Goal: Information Seeking & Learning: Check status

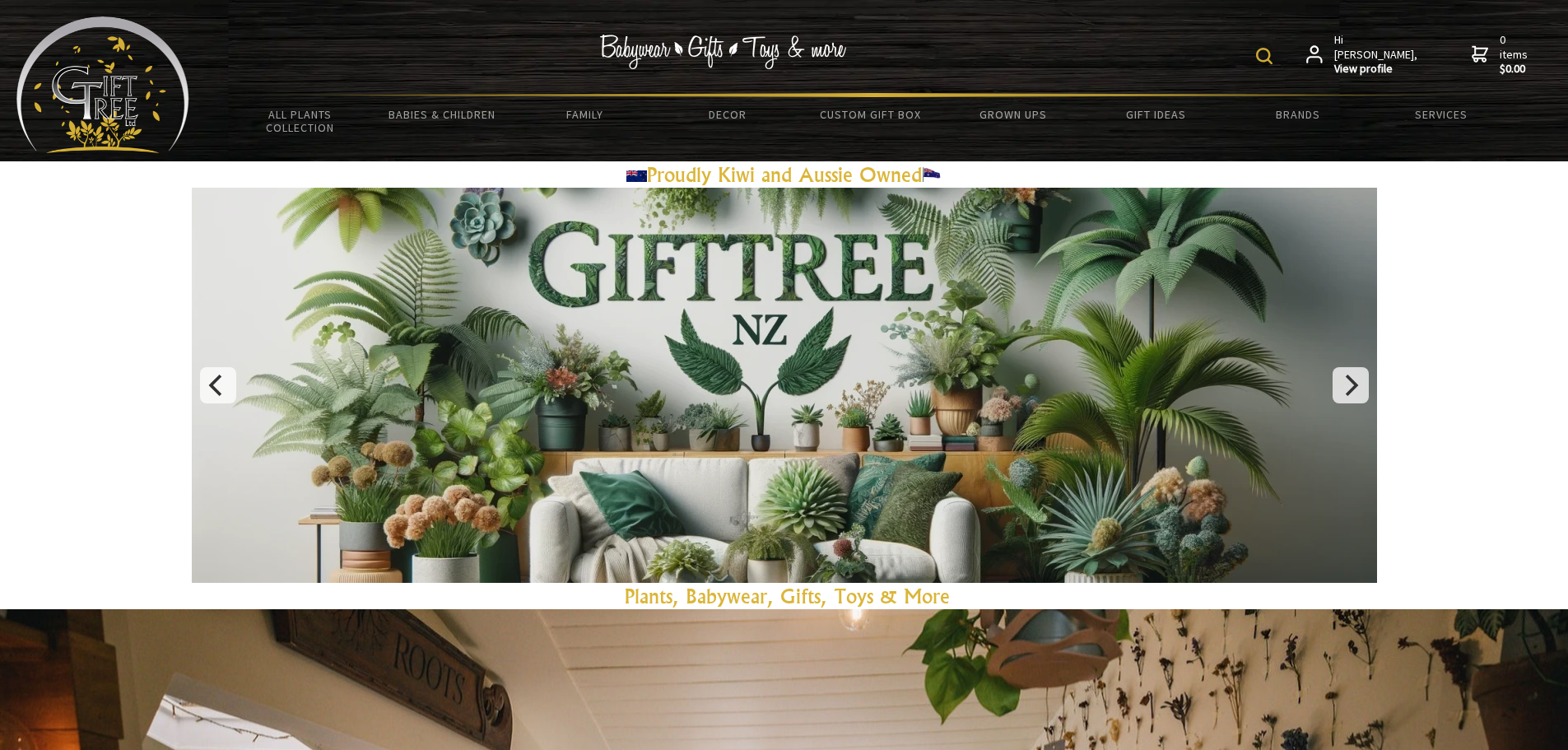
click at [1373, 62] on strong "View profile" at bounding box center [1377, 69] width 85 height 15
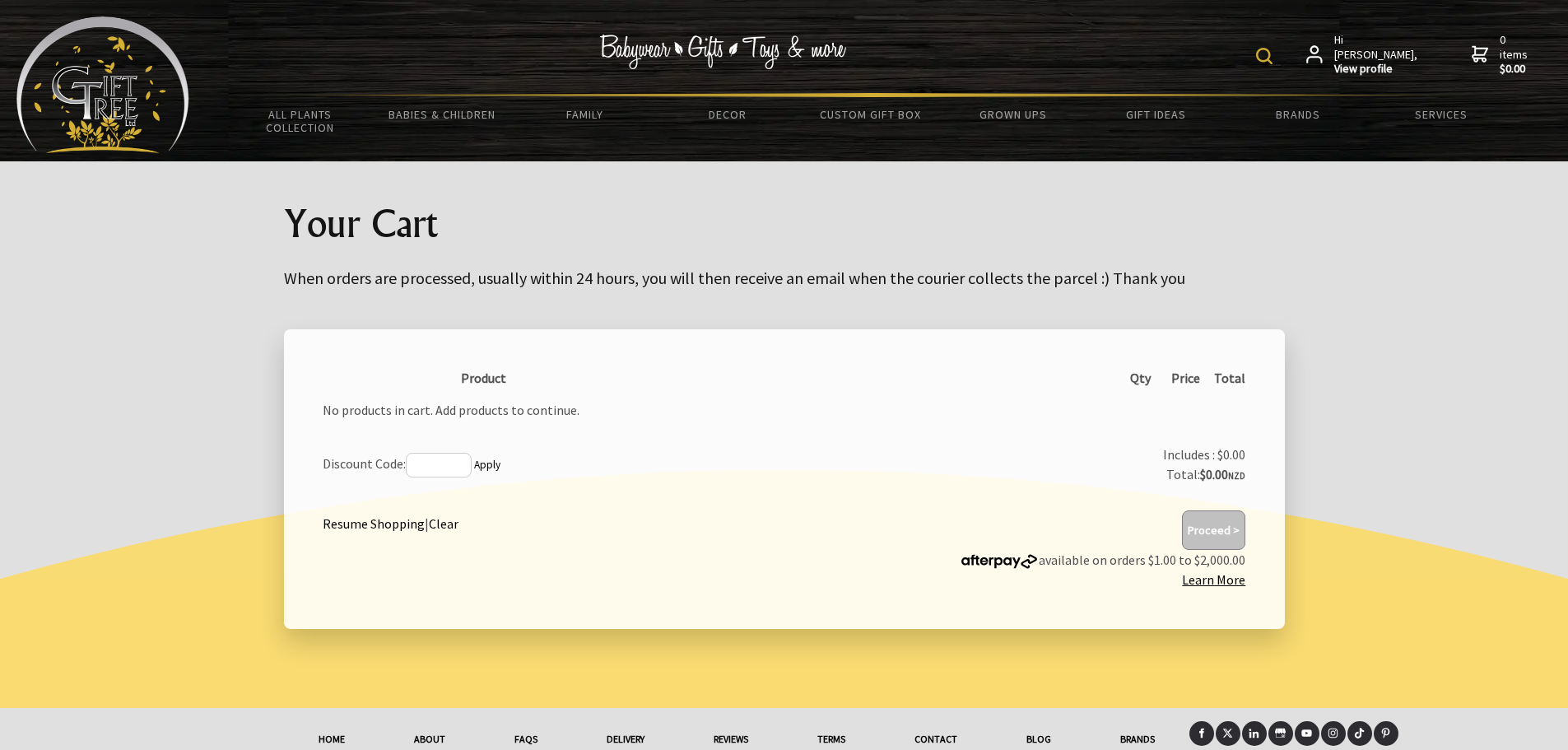
click at [1343, 62] on link "Hi [PERSON_NAME], View profile" at bounding box center [1363, 54] width 112 height 44
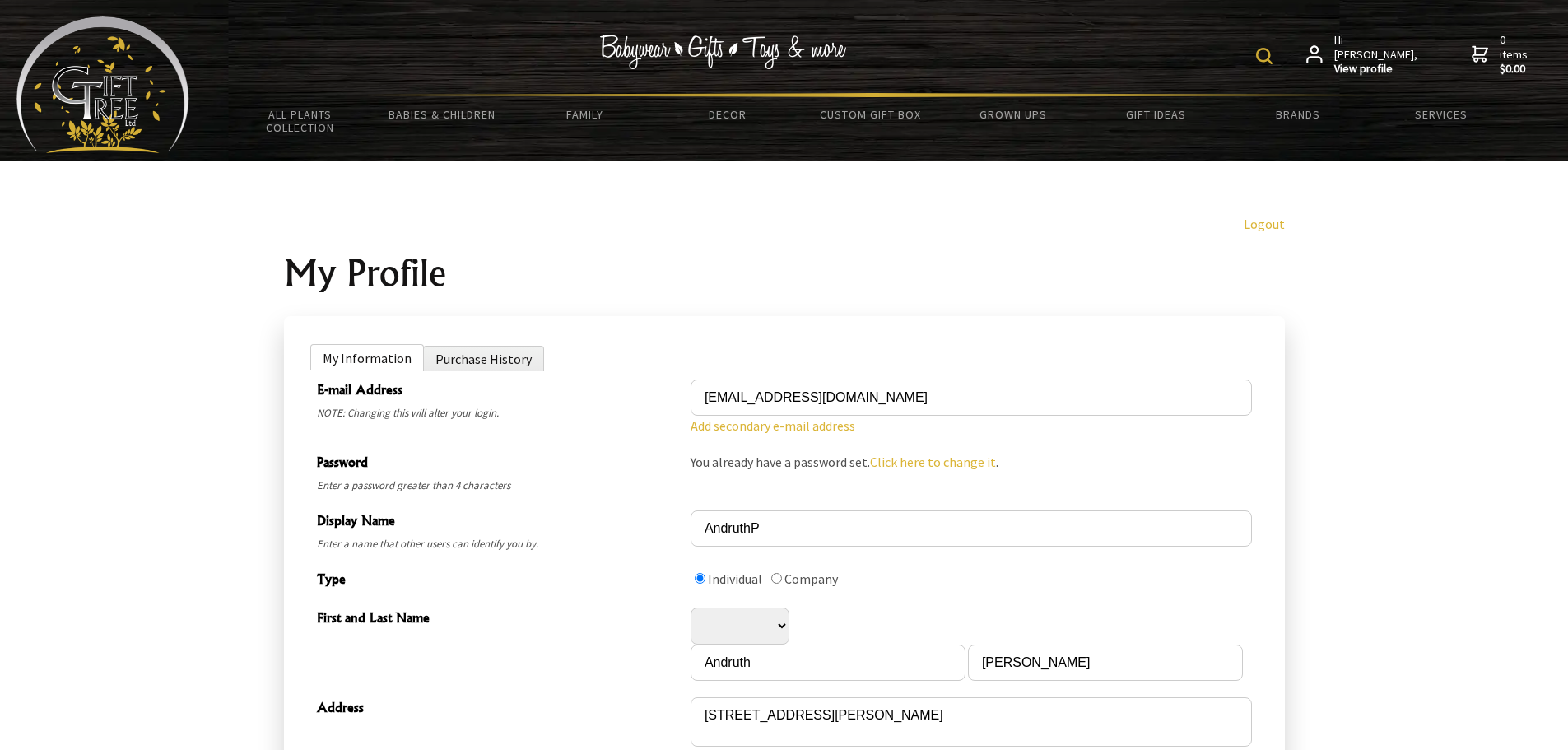
click at [1273, 51] on img at bounding box center [1265, 56] width 17 height 17
click at [1379, 48] on span "Hi [PERSON_NAME], View profile" at bounding box center [1377, 54] width 85 height 44
click at [470, 358] on li "Purchase History" at bounding box center [483, 358] width 121 height 25
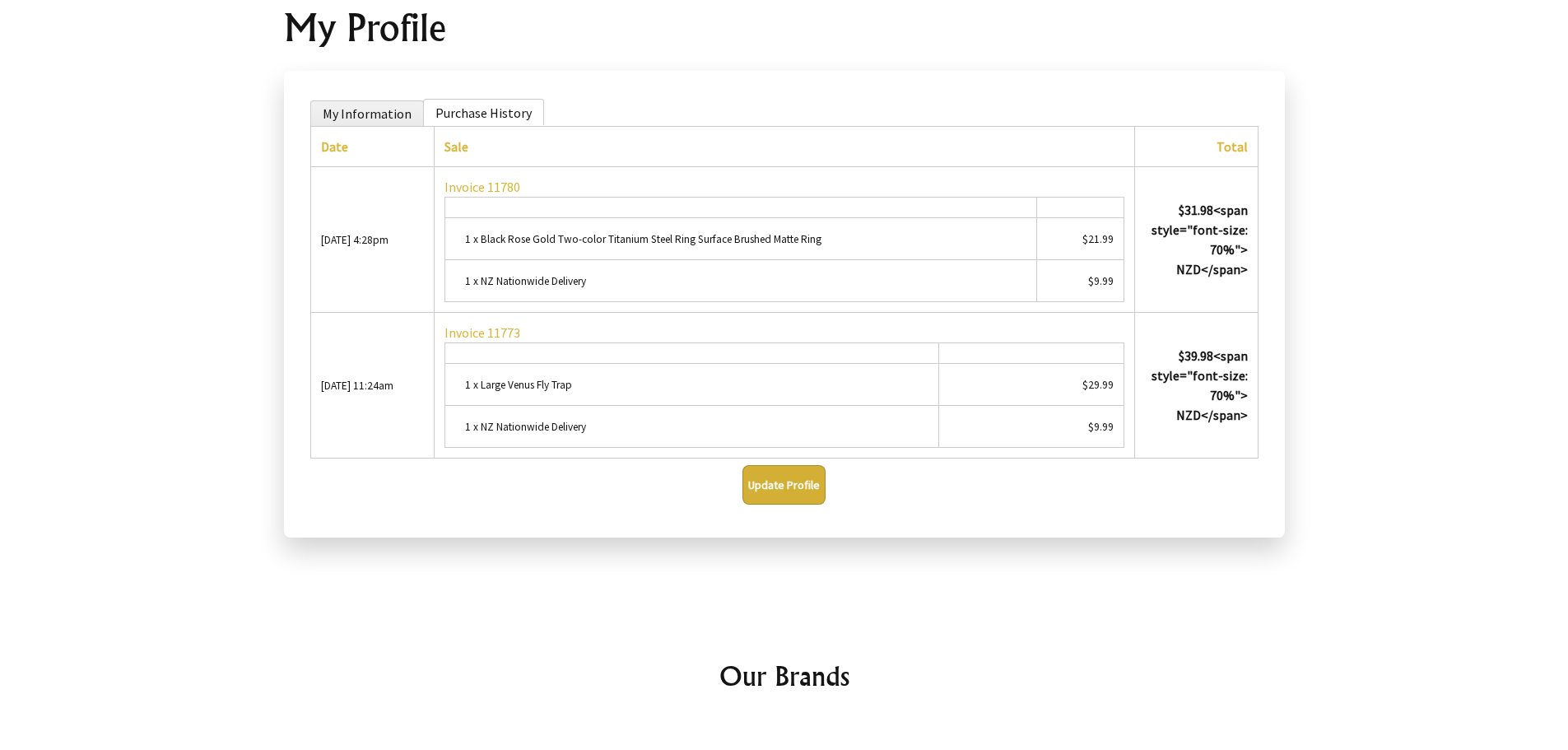
scroll to position [247, 0]
drag, startPoint x: 574, startPoint y: 386, endPoint x: 480, endPoint y: 390, distance: 94.1
click at [480, 390] on td "1 x Large Venus Fly Trap" at bounding box center [691, 383] width 494 height 42
copy small "Large Venus Fly Trap"
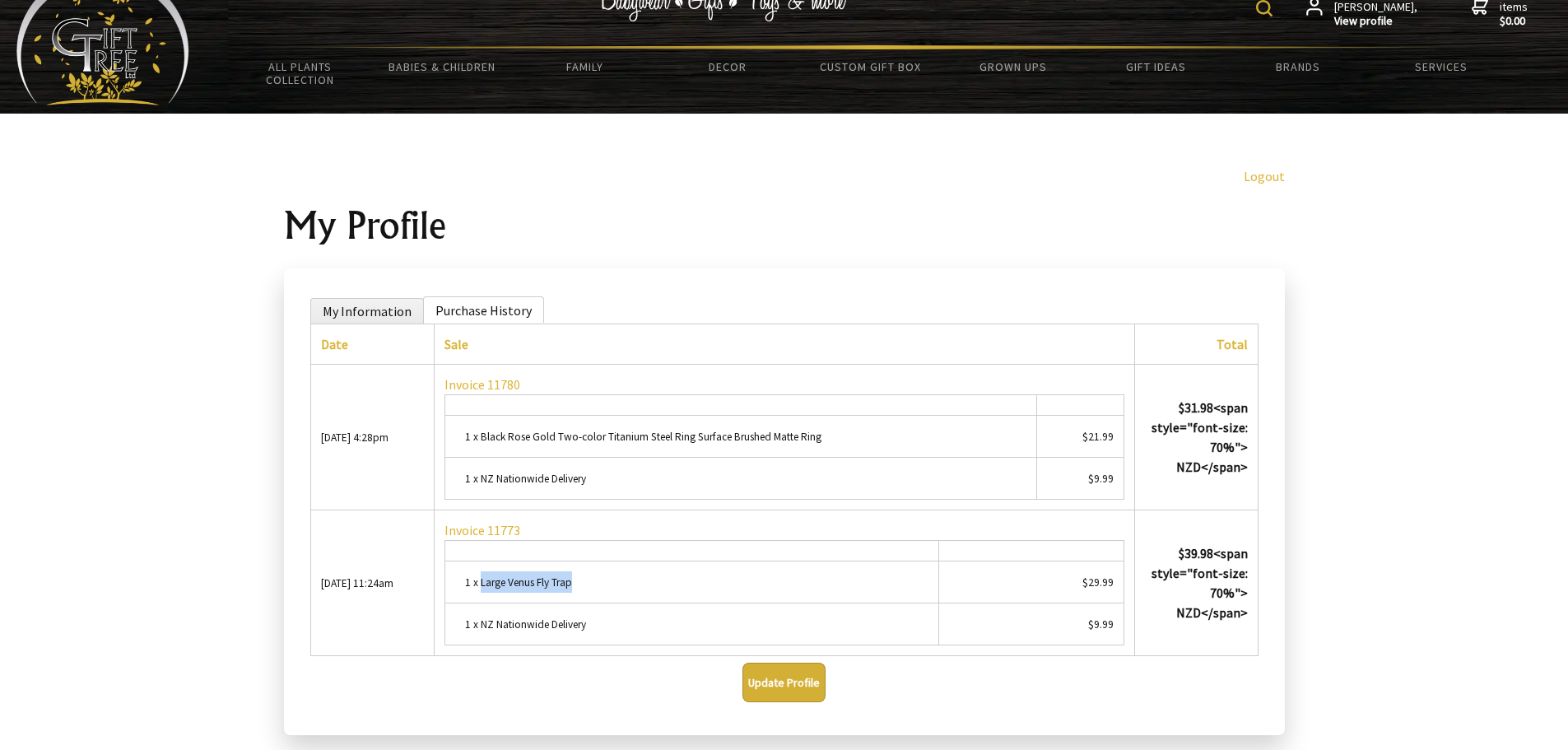
scroll to position [0, 0]
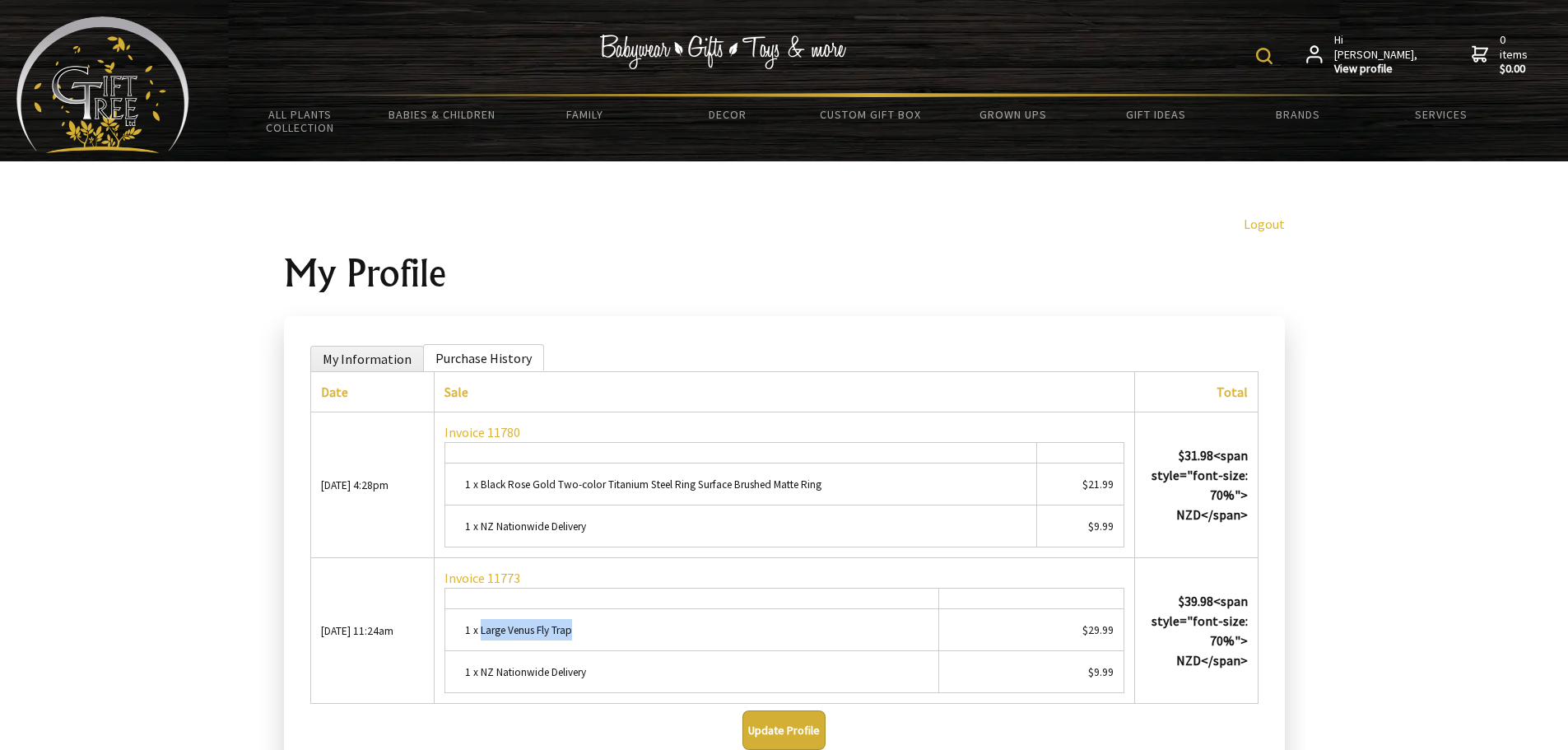
click at [1273, 52] on img at bounding box center [1265, 56] width 17 height 17
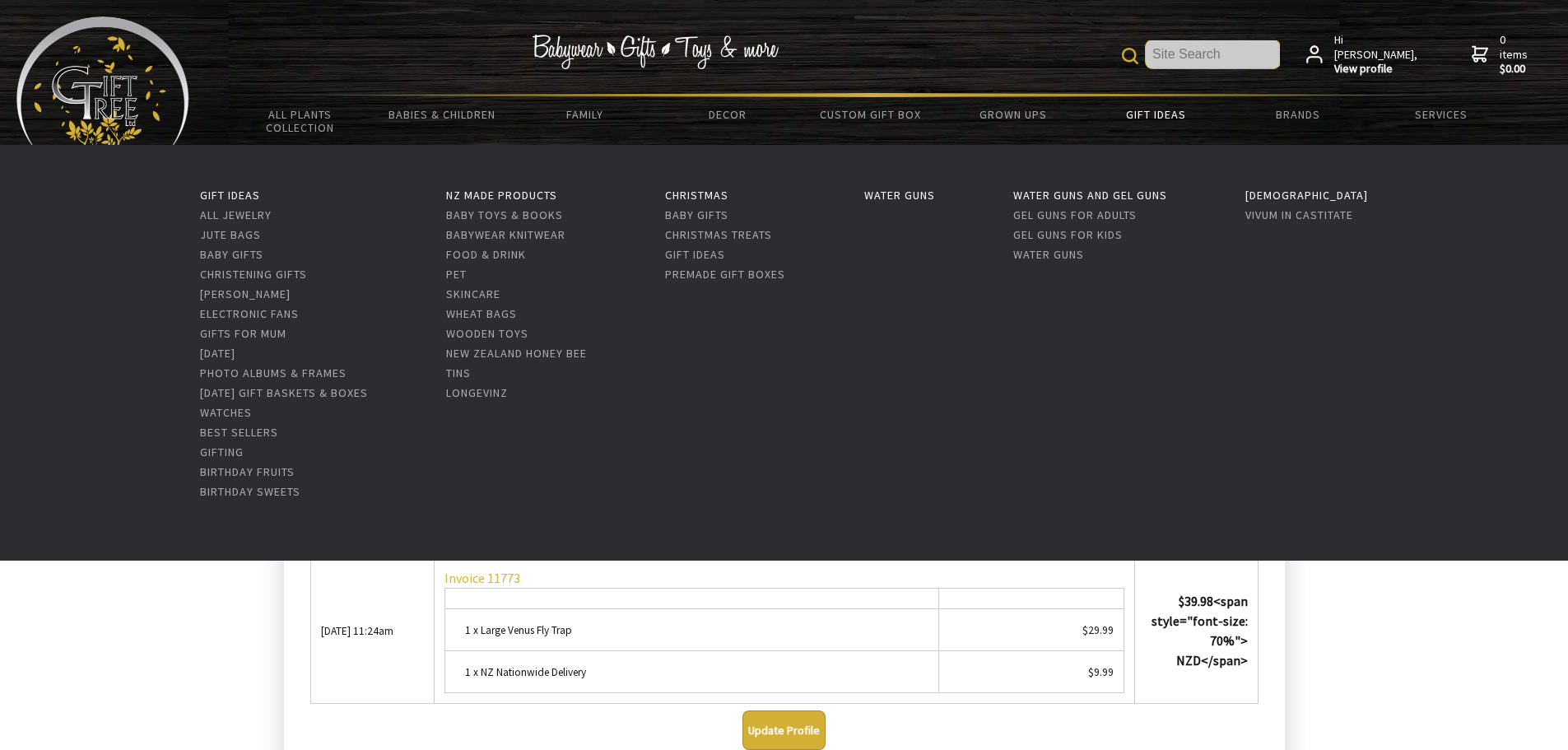
paste input "Large Venus Fly Trap"
type input "Large Venus Fly Trap"
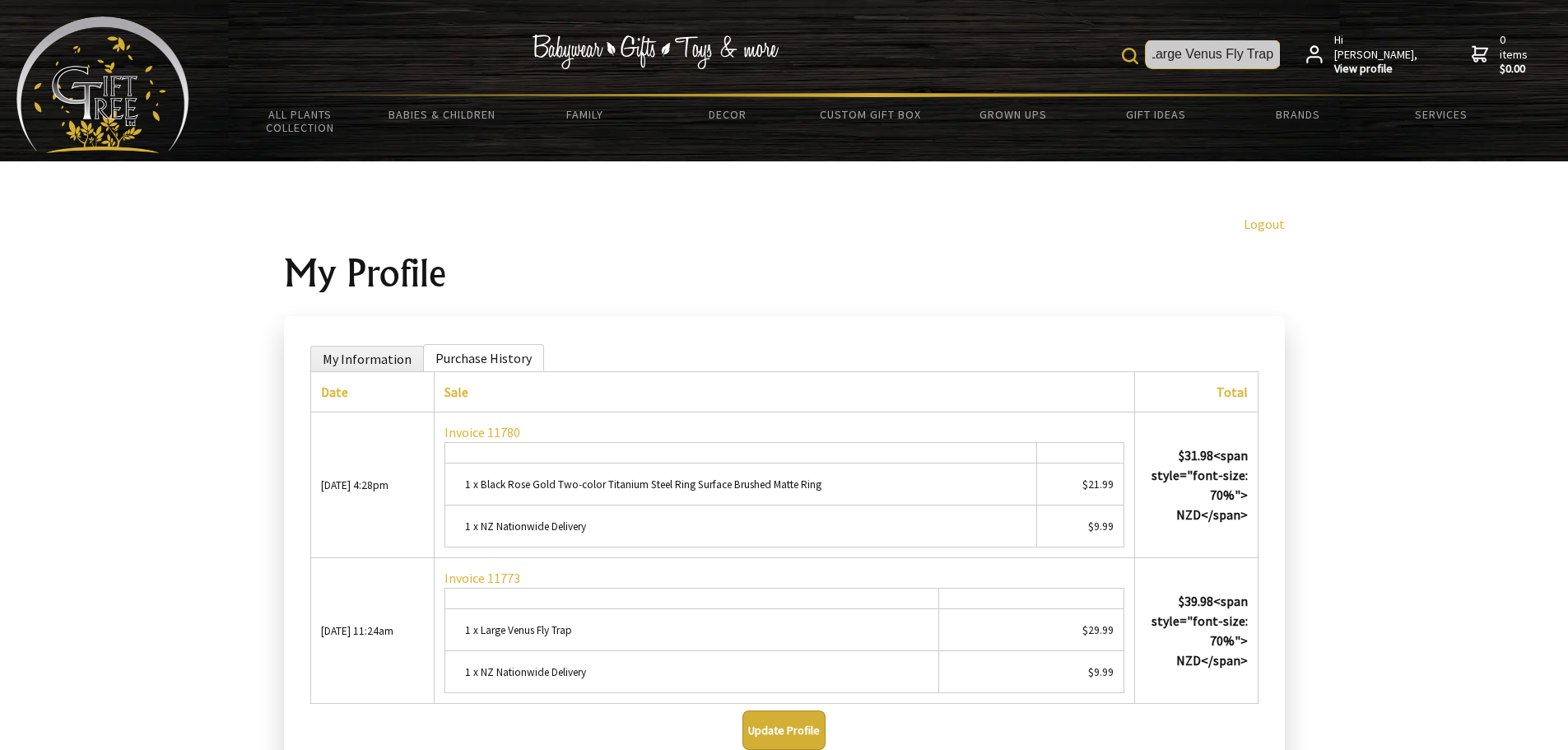
click at [1254, 61] on input "Large Venus Fly Trap" at bounding box center [1213, 54] width 134 height 28
drag, startPoint x: 1189, startPoint y: 56, endPoint x: 1060, endPoint y: 43, distance: 129.7
click at [1060, 43] on div "Large Venus Fly Trap Hi Andruth, View profile 0 items $0.00" at bounding box center [870, 55] width 1363 height 77
click at [1255, 54] on input "Large Venus Fly Trap" at bounding box center [1213, 54] width 134 height 28
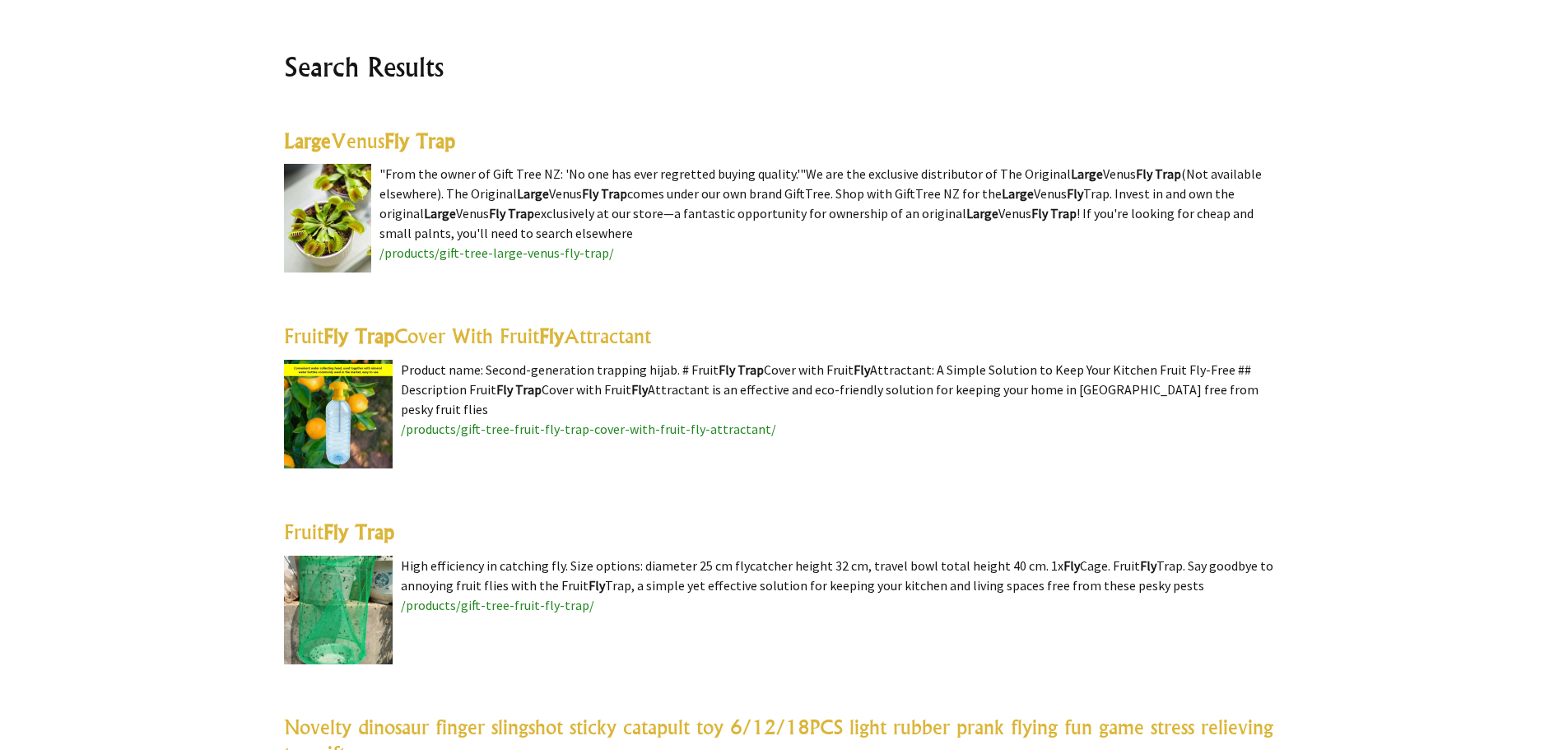
scroll to position [247, 0]
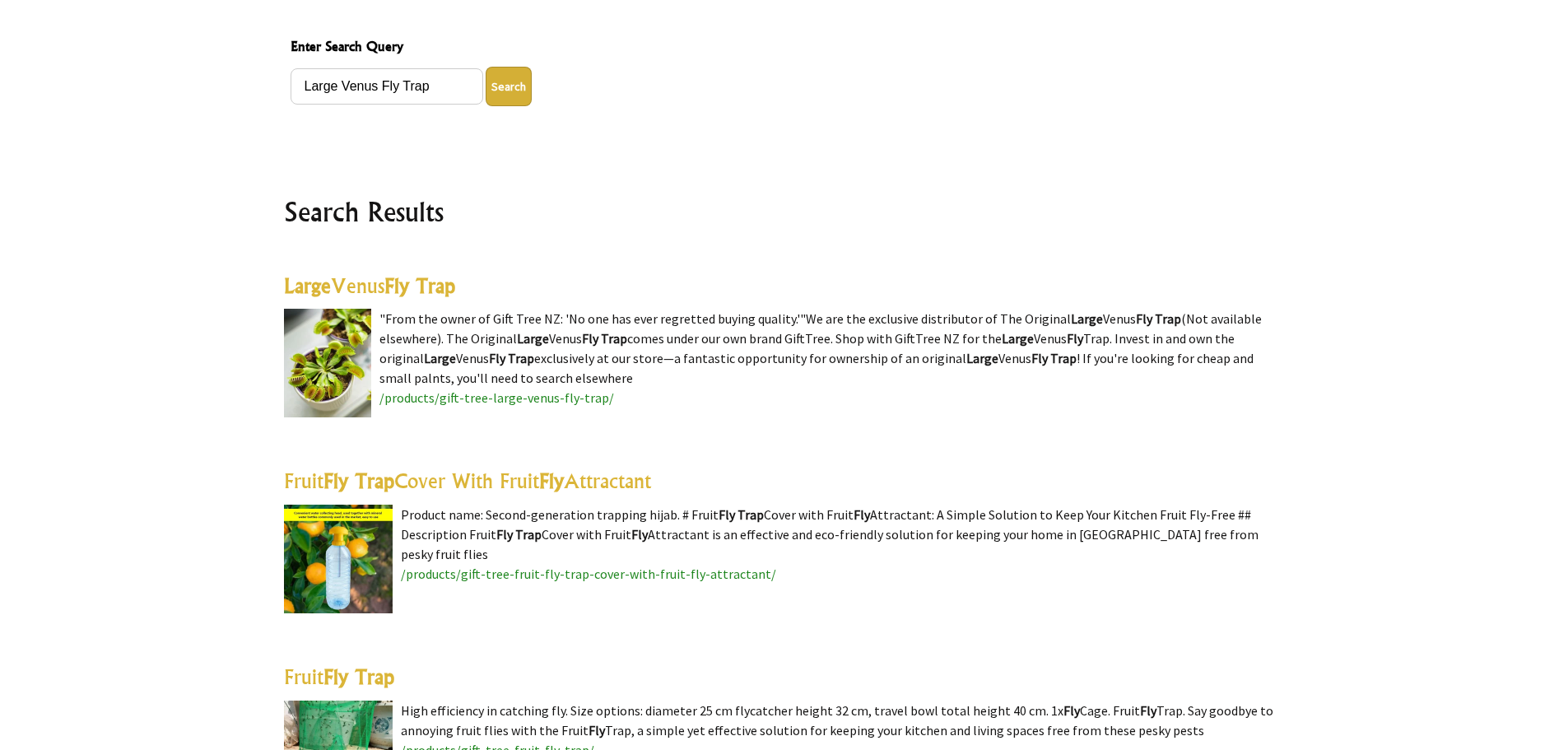
click at [330, 367] on img at bounding box center [327, 363] width 87 height 109
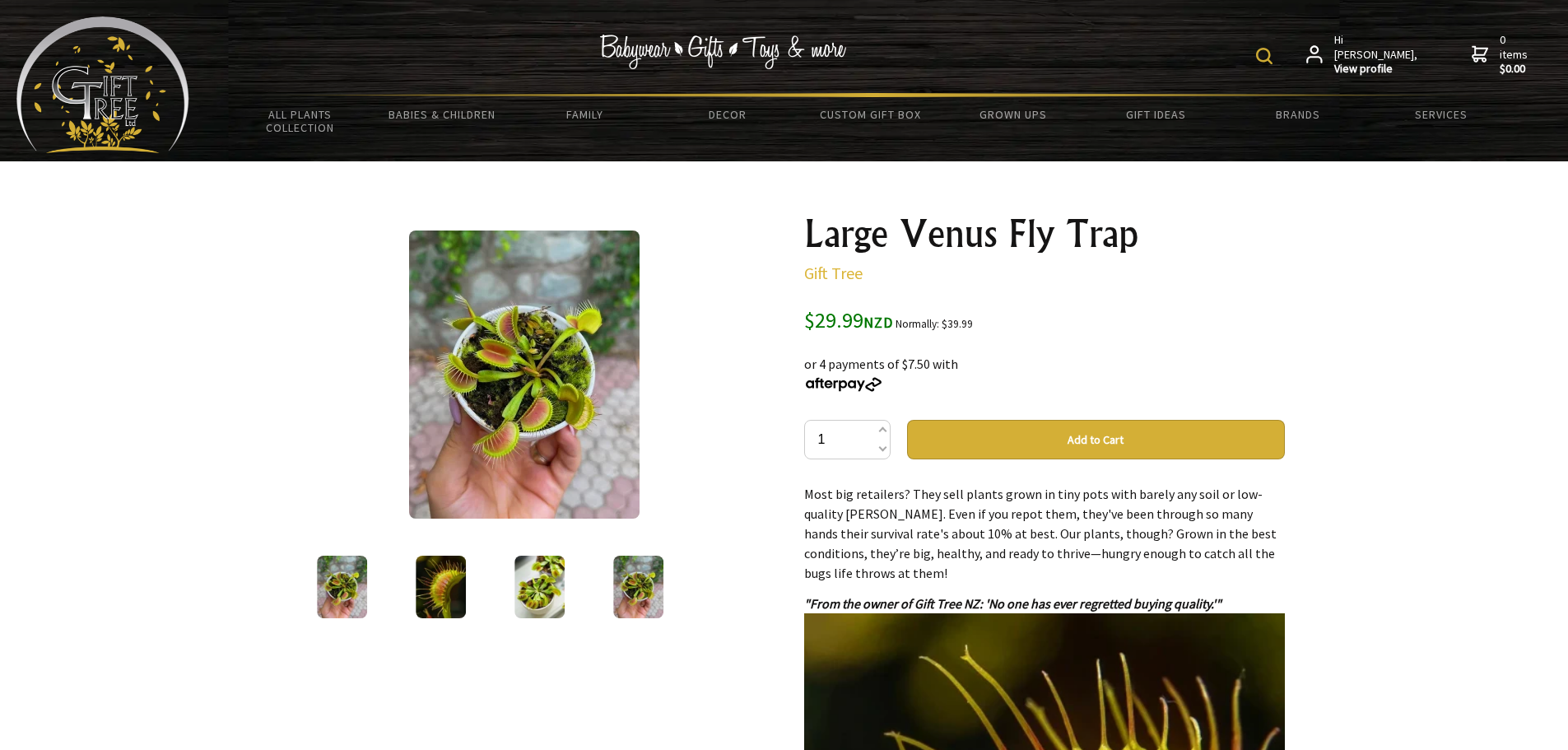
click at [1323, 46] on icon at bounding box center [1314, 54] width 16 height 18
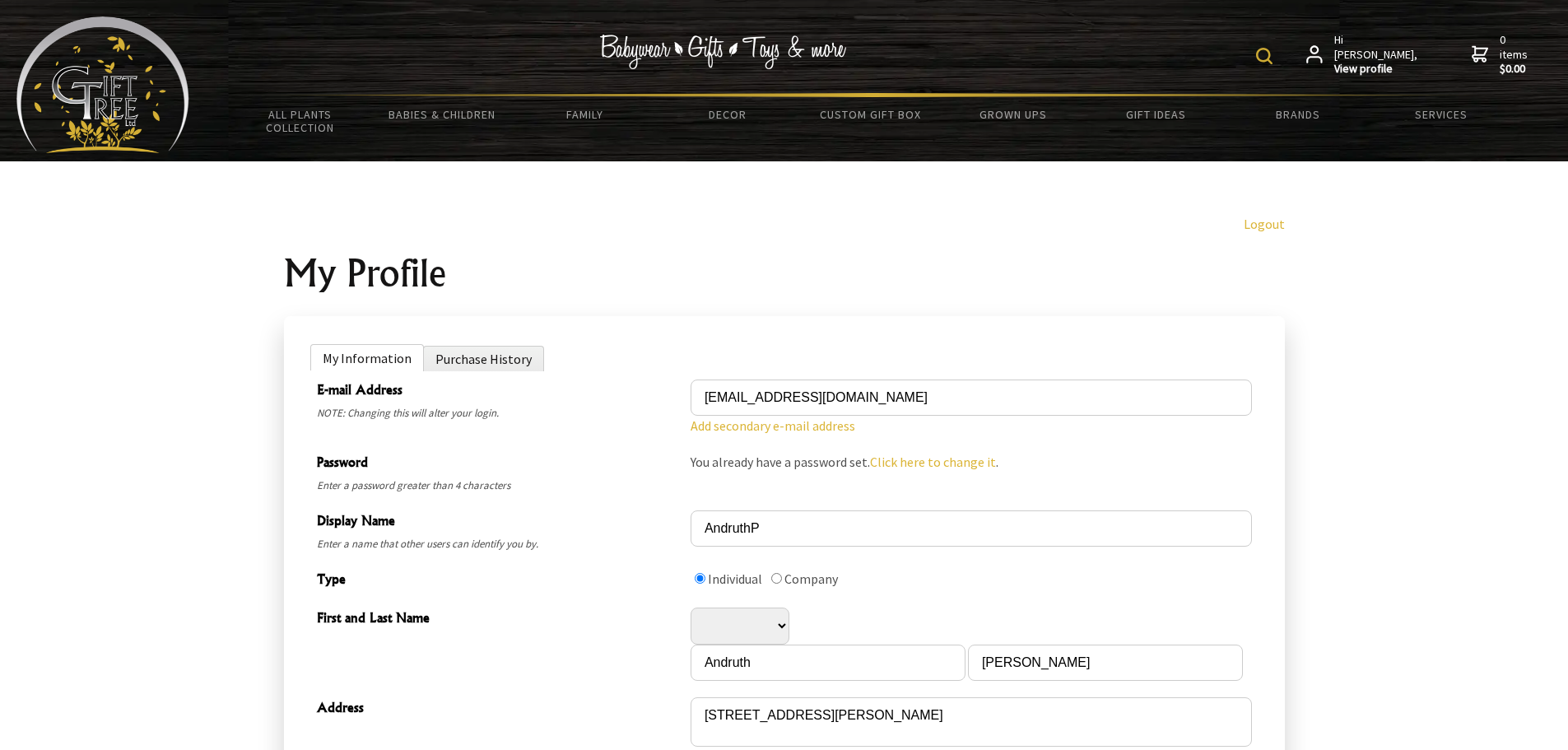
click at [470, 364] on li "Purchase History" at bounding box center [483, 358] width 121 height 25
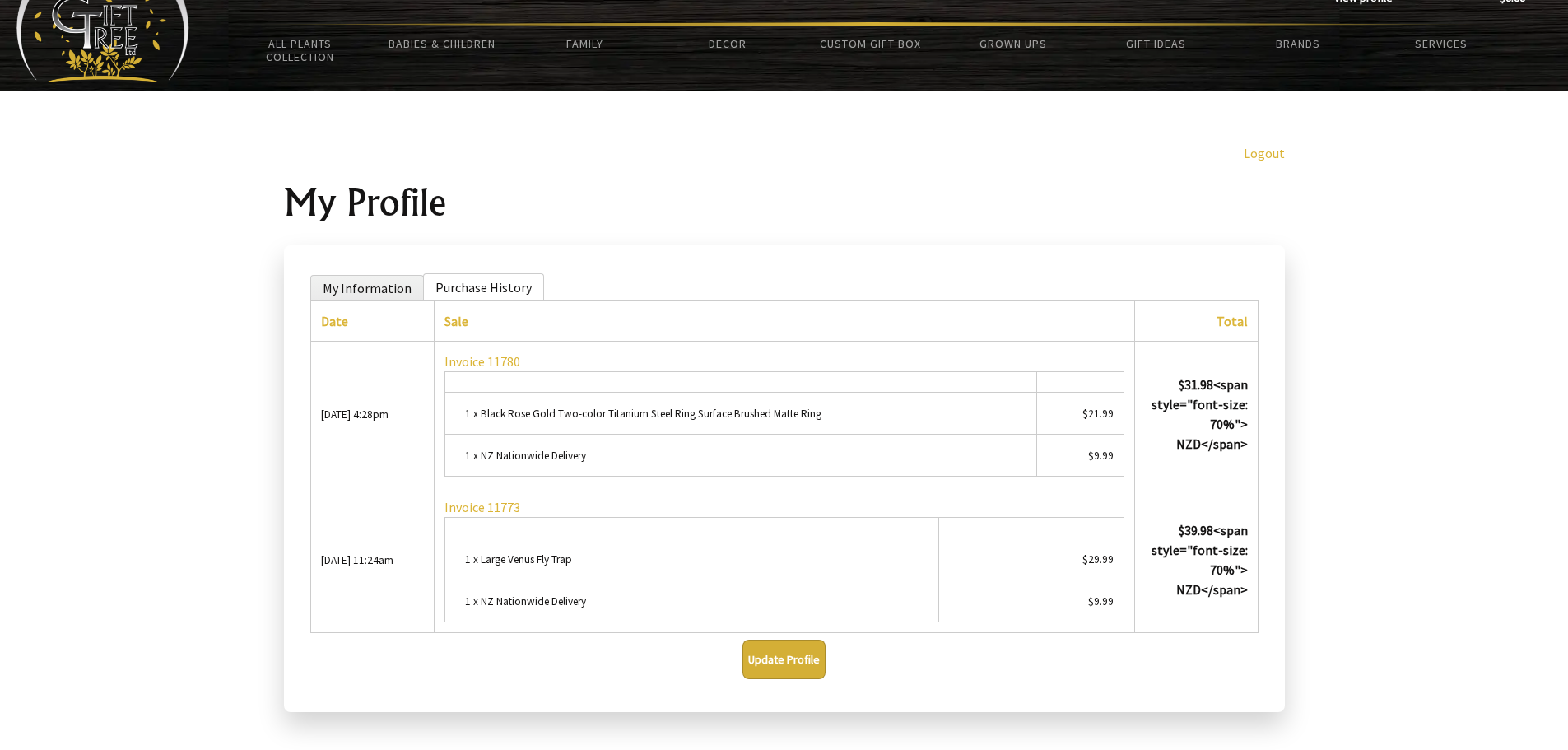
scroll to position [165, 0]
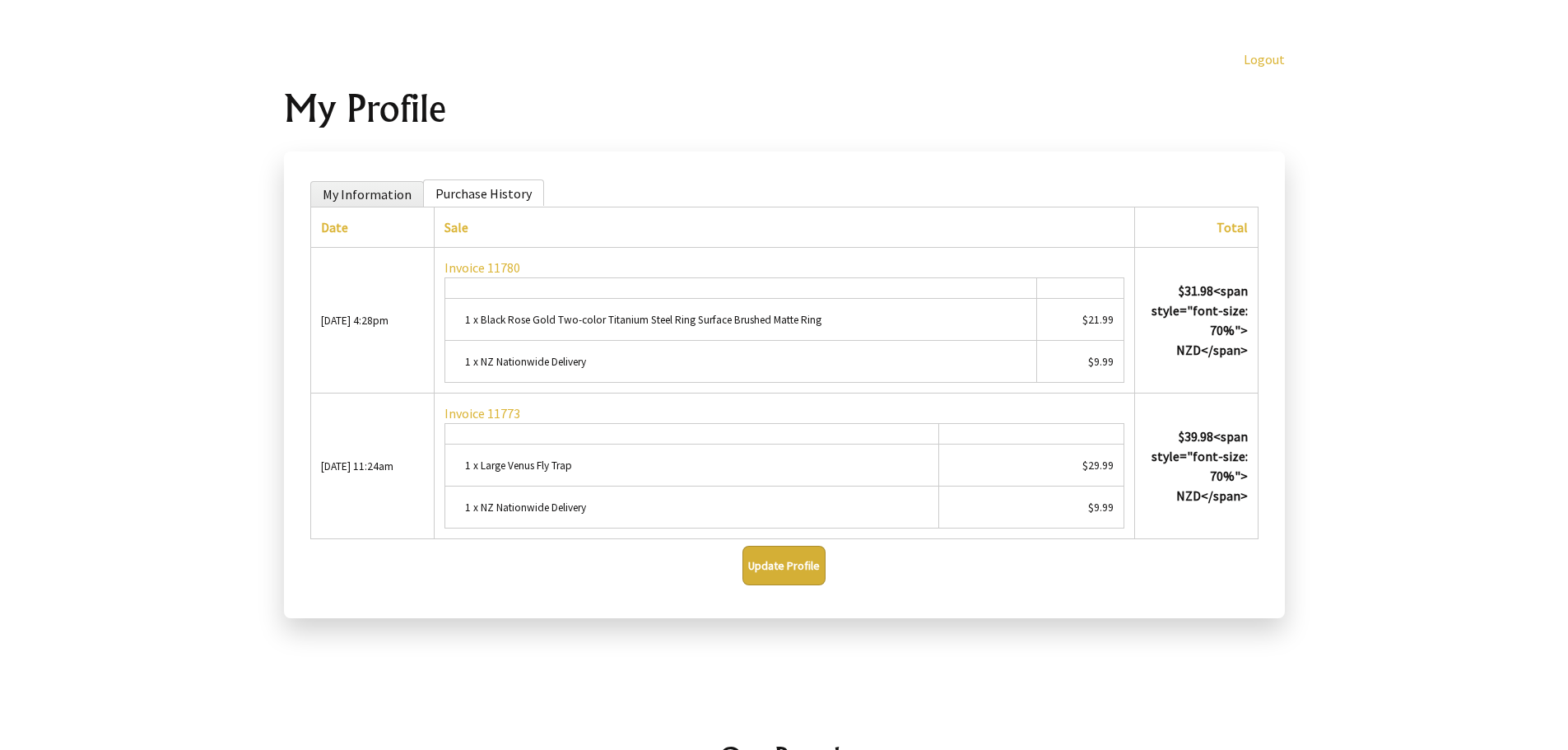
click at [539, 320] on small "1 x Black Rose Gold Two-color Titanium Steel Ring Surface Brushed Matte Ring" at bounding box center [643, 319] width 357 height 14
drag, startPoint x: 828, startPoint y: 320, endPoint x: 478, endPoint y: 313, distance: 350.1
click at [478, 313] on td "1 x Black Rose Gold Two-color Titanium Steel Ring Surface Brushed Matte Ring" at bounding box center [741, 319] width 592 height 42
copy small "Black Rose Gold Two-color Titanium Steel Ring Surface Brushed Matte Ring"
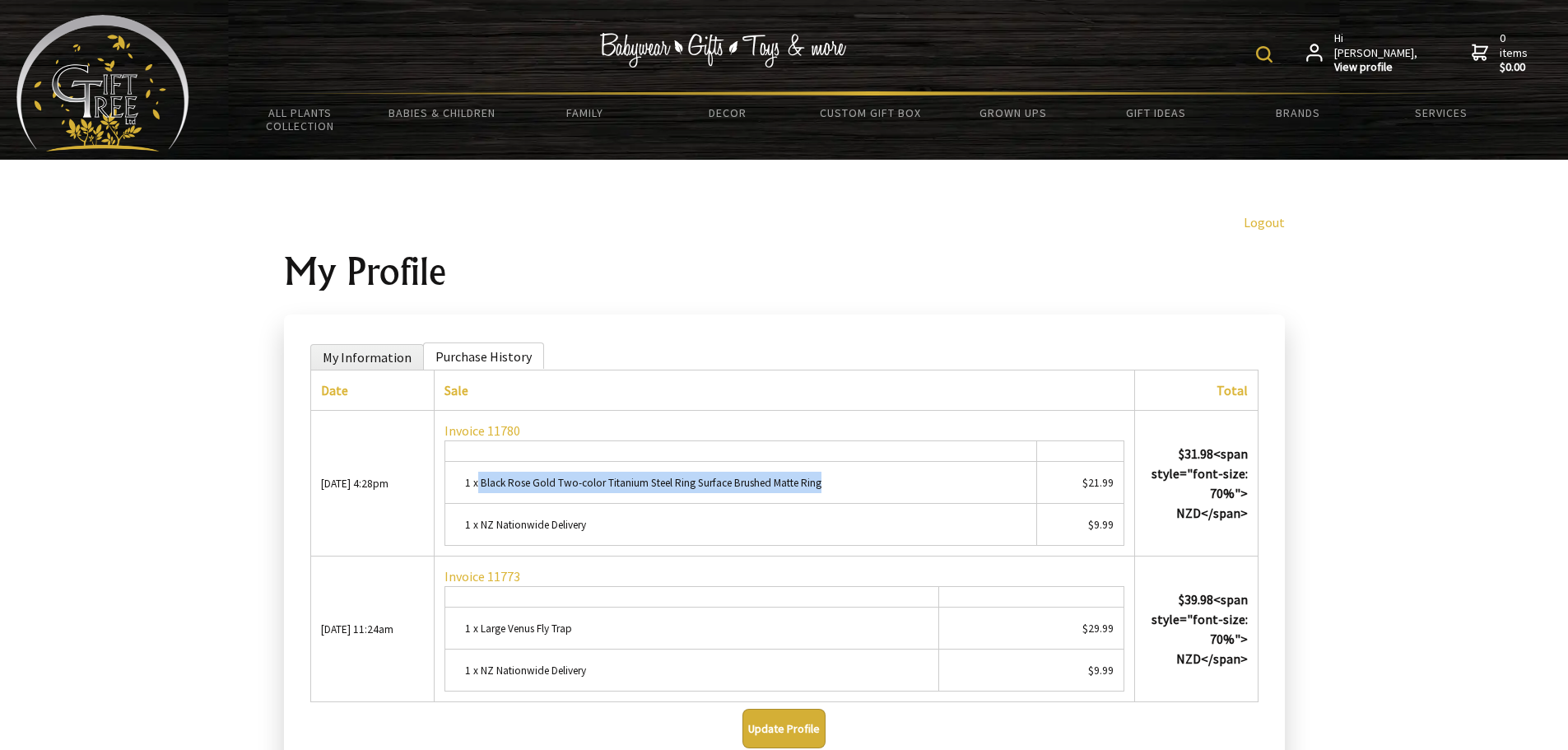
scroll to position [0, 0]
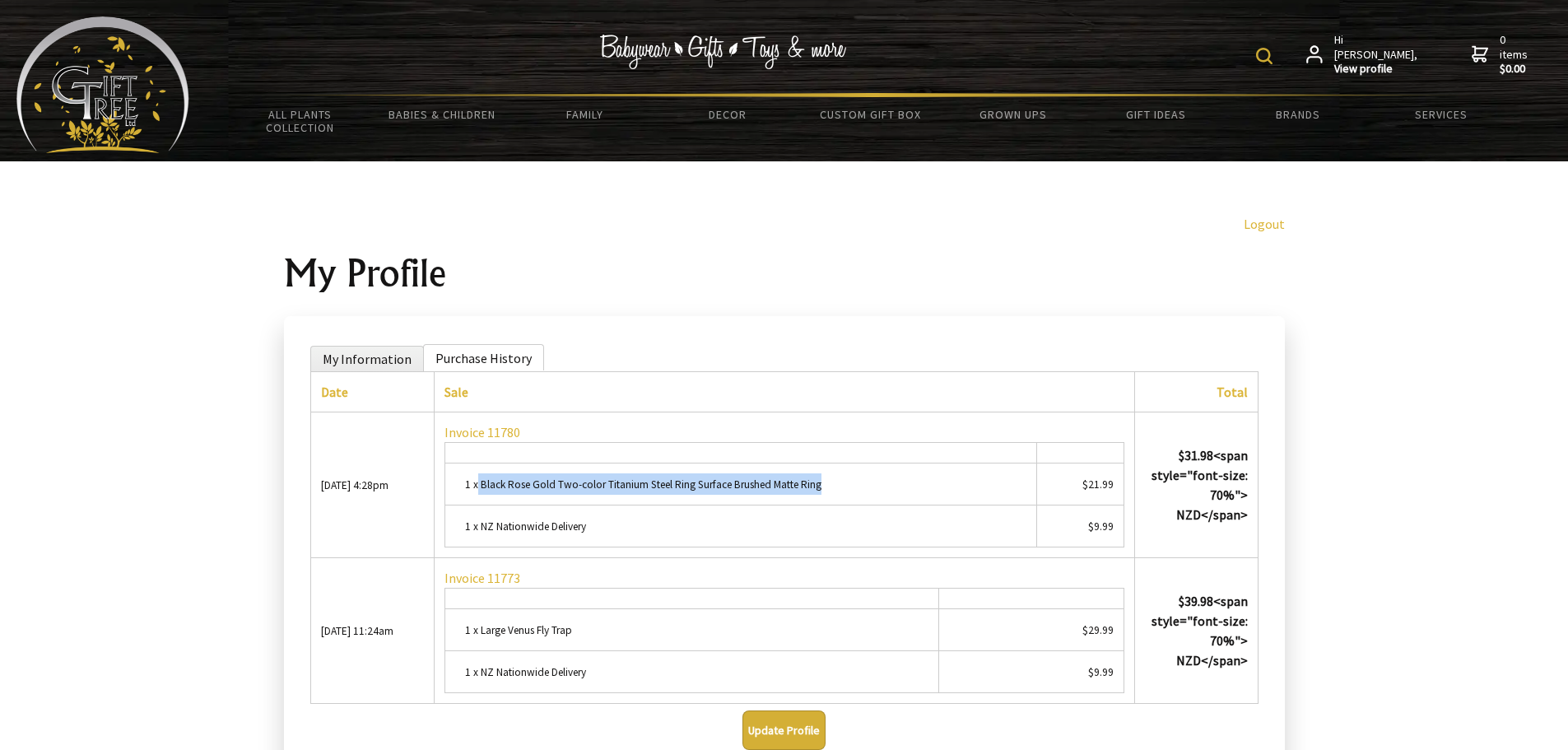
click at [1273, 61] on img at bounding box center [1265, 56] width 17 height 17
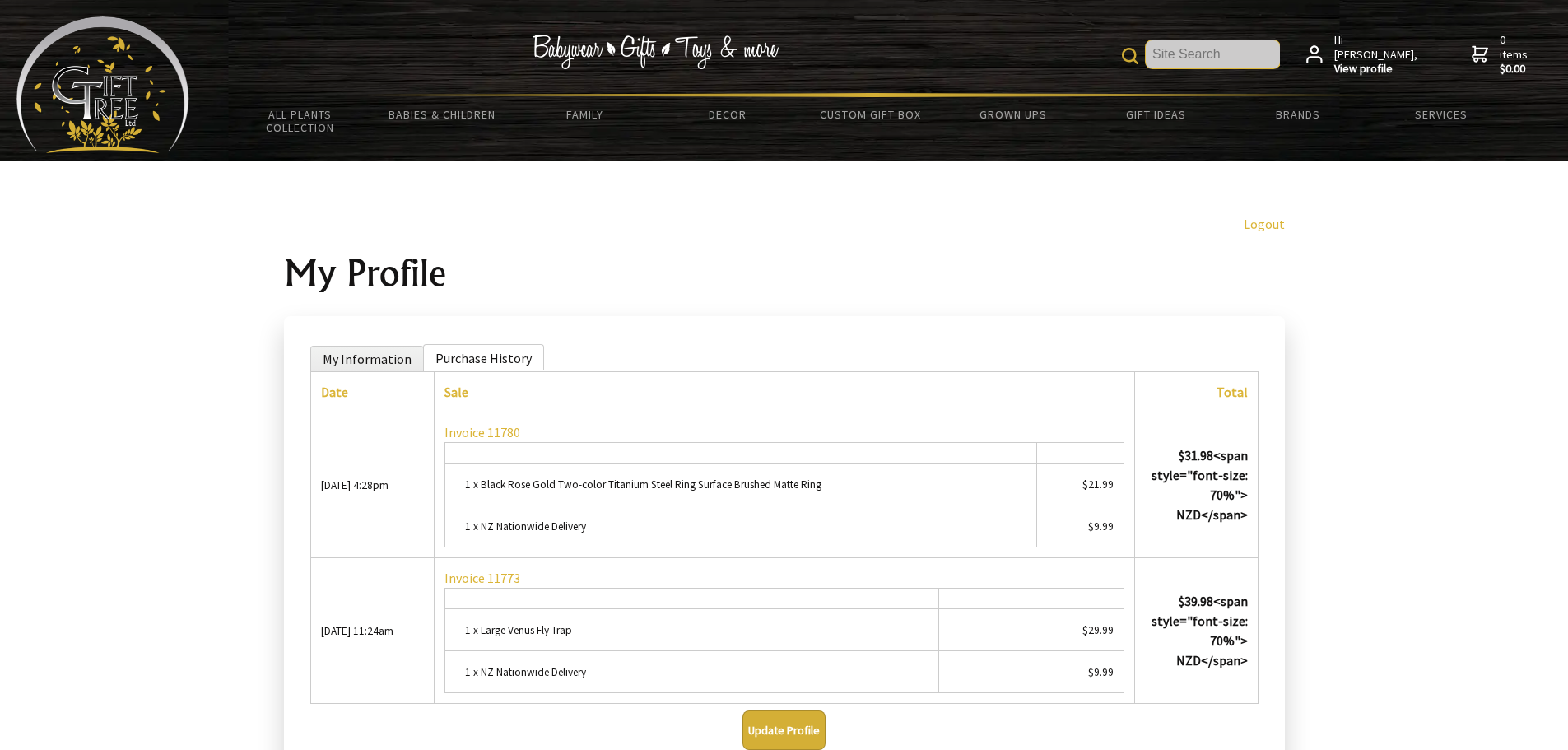
paste input "Black Rose Gold Two-color Titanium Steel Ring Surface Brushed Matte Ring"
type input "Black Rose Gold Two-color Titanium Steel Ring Surface Brushed Matte Ring"
click at [1261, 64] on input "Black Rose Gold Two-color Titanium Steel Ring Surface Brushed Matte Ring" at bounding box center [1213, 54] width 134 height 28
click at [1139, 58] on img at bounding box center [1131, 56] width 17 height 17
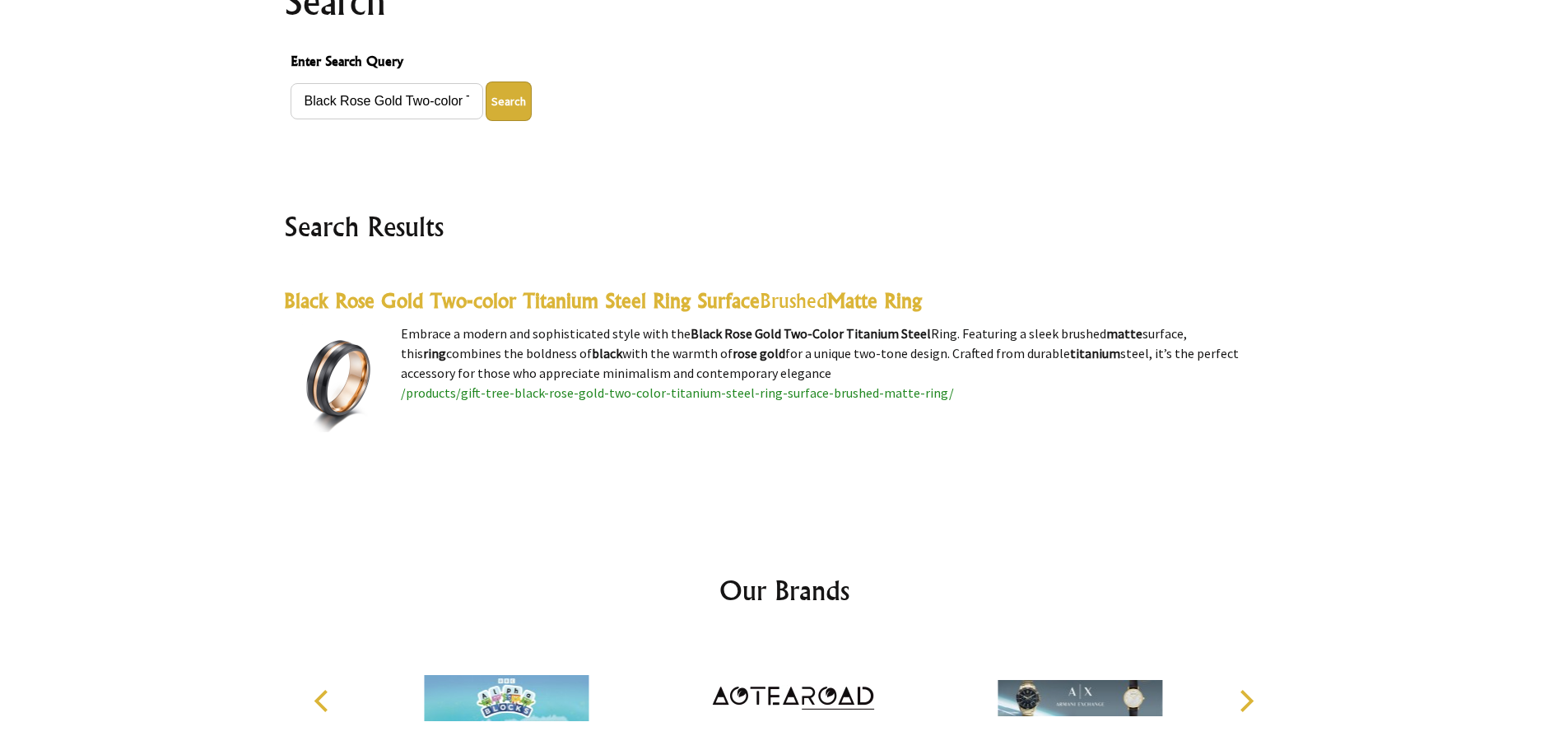
scroll to position [247, 0]
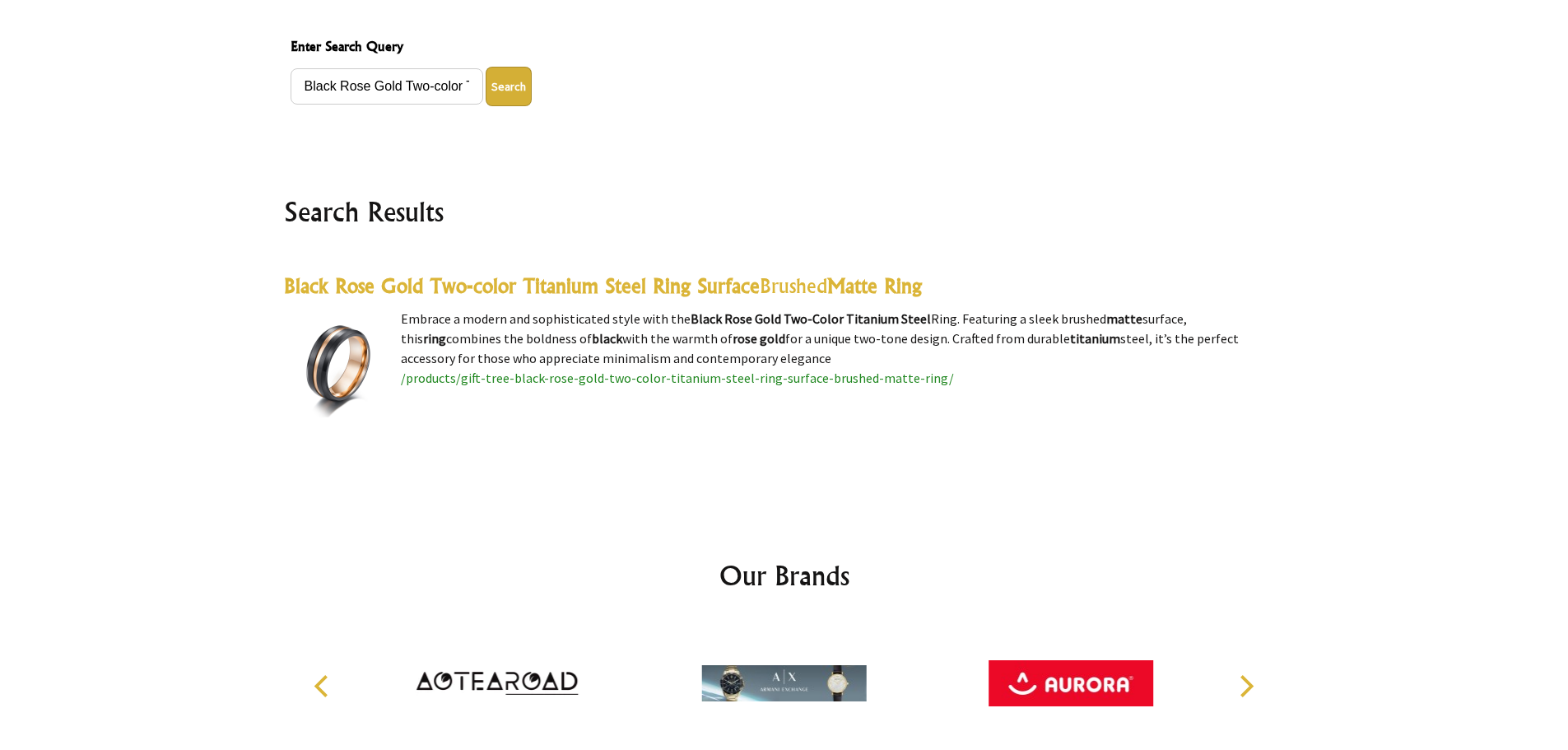
click at [701, 279] on highlight "Black Rose Gold Two-color Titanium Steel Ring Surface" at bounding box center [522, 286] width 476 height 24
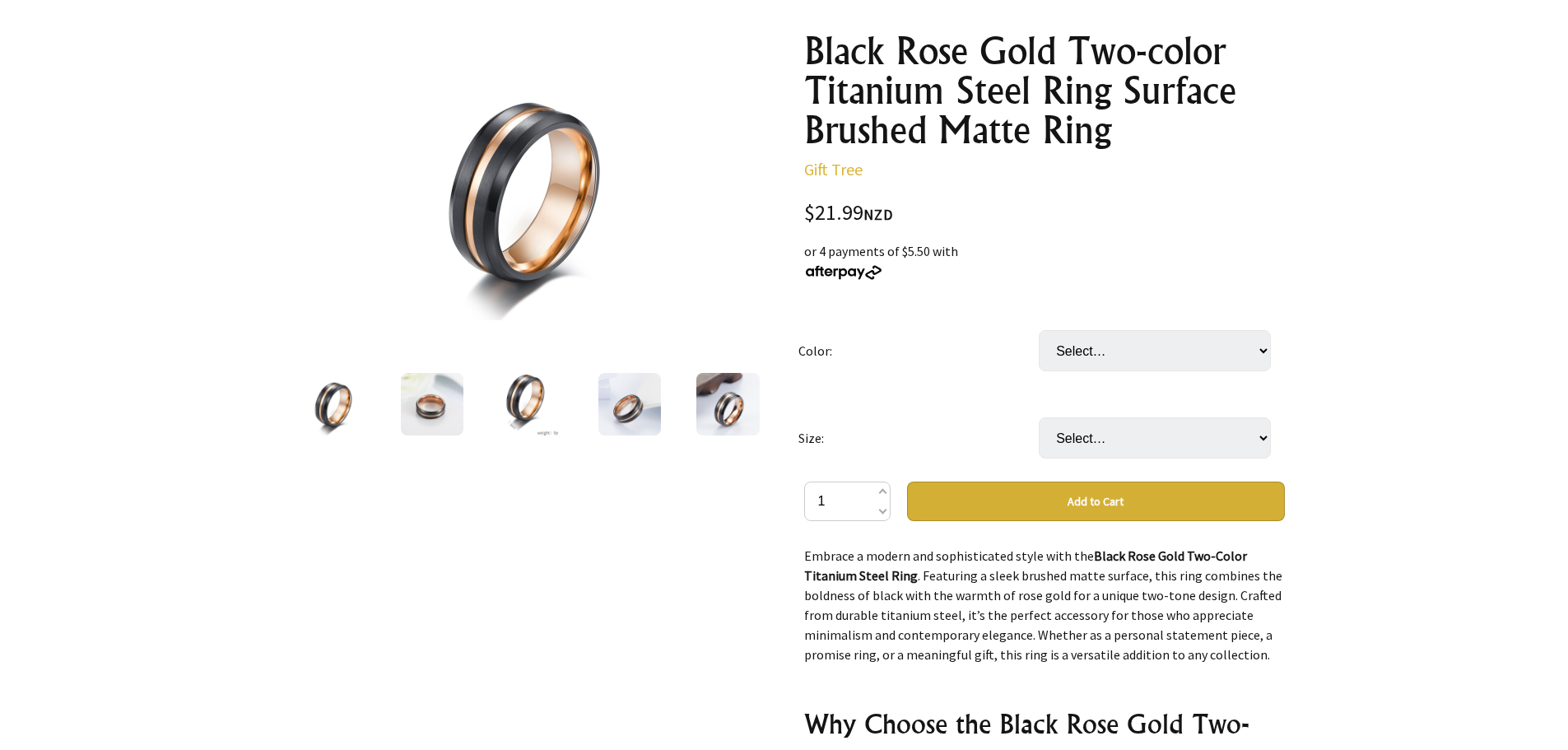
scroll to position [165, 0]
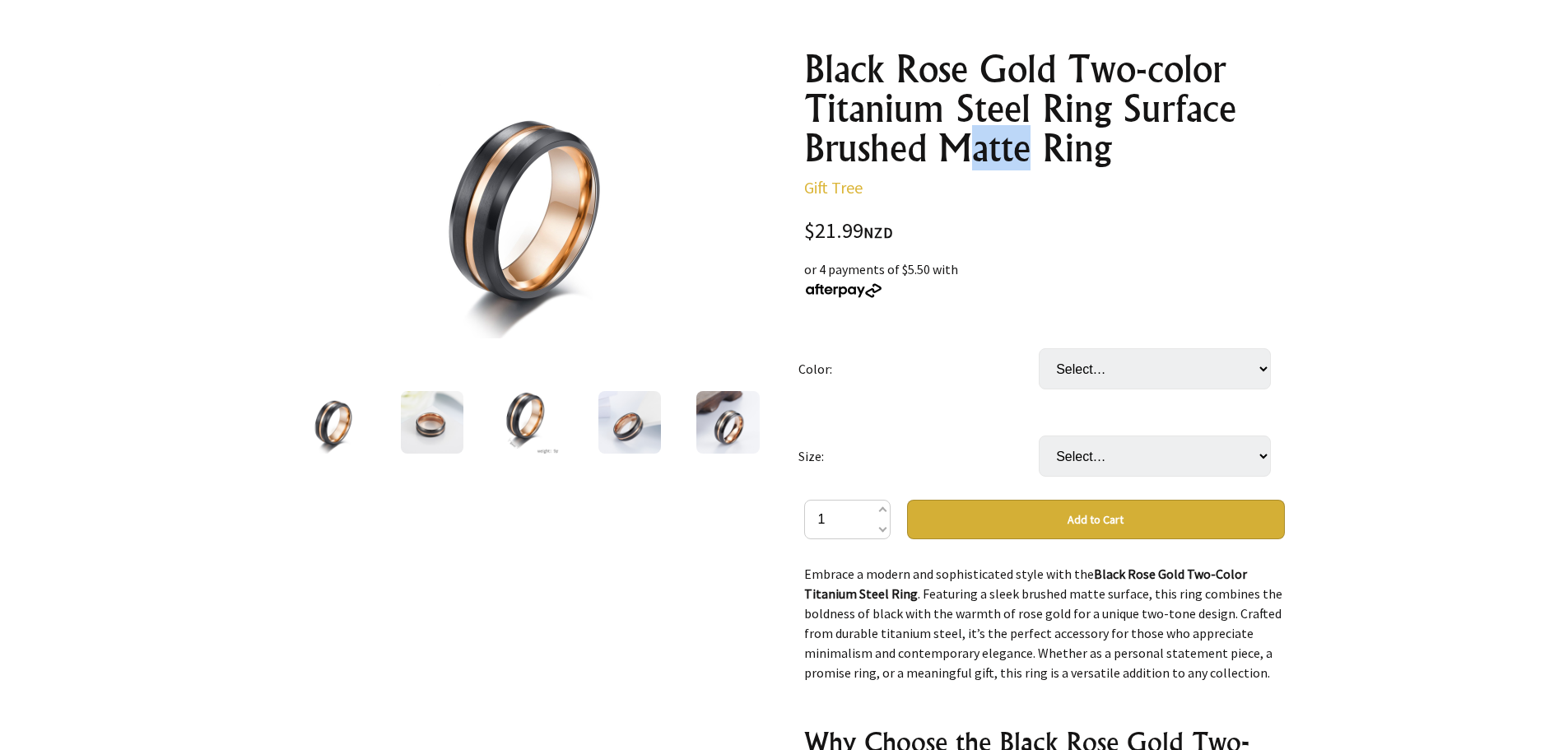
drag, startPoint x: 955, startPoint y: 146, endPoint x: 1027, endPoint y: 149, distance: 72.1
click at [1027, 149] on h1 "Black Rose Gold Two-color Titanium Steel Ring Surface Brushed Matte Ring" at bounding box center [1044, 109] width 481 height 119
click at [977, 170] on div "Black Rose Gold Two-color Titanium Steel Ring Surface Brushed Matte Ring Gift T…" at bounding box center [1044, 640] width 481 height 1180
drag, startPoint x: 947, startPoint y: 147, endPoint x: 1028, endPoint y: 149, distance: 81.0
click at [1028, 149] on h1 "Black Rose Gold Two-color Titanium Steel Ring Surface Brushed Matte Ring" at bounding box center [1044, 109] width 481 height 119
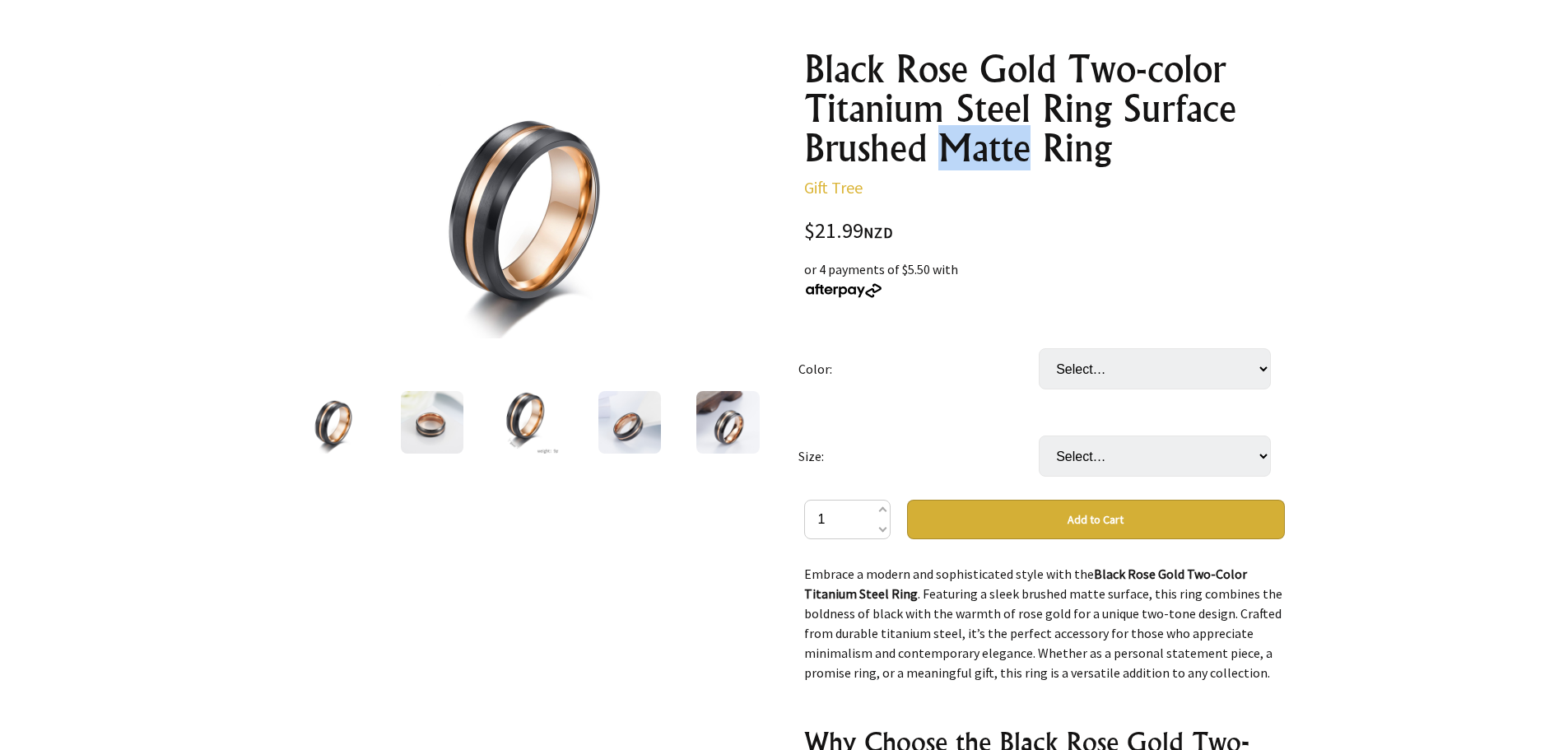
copy h1 "Matte"
